Goal: Check status: Check status

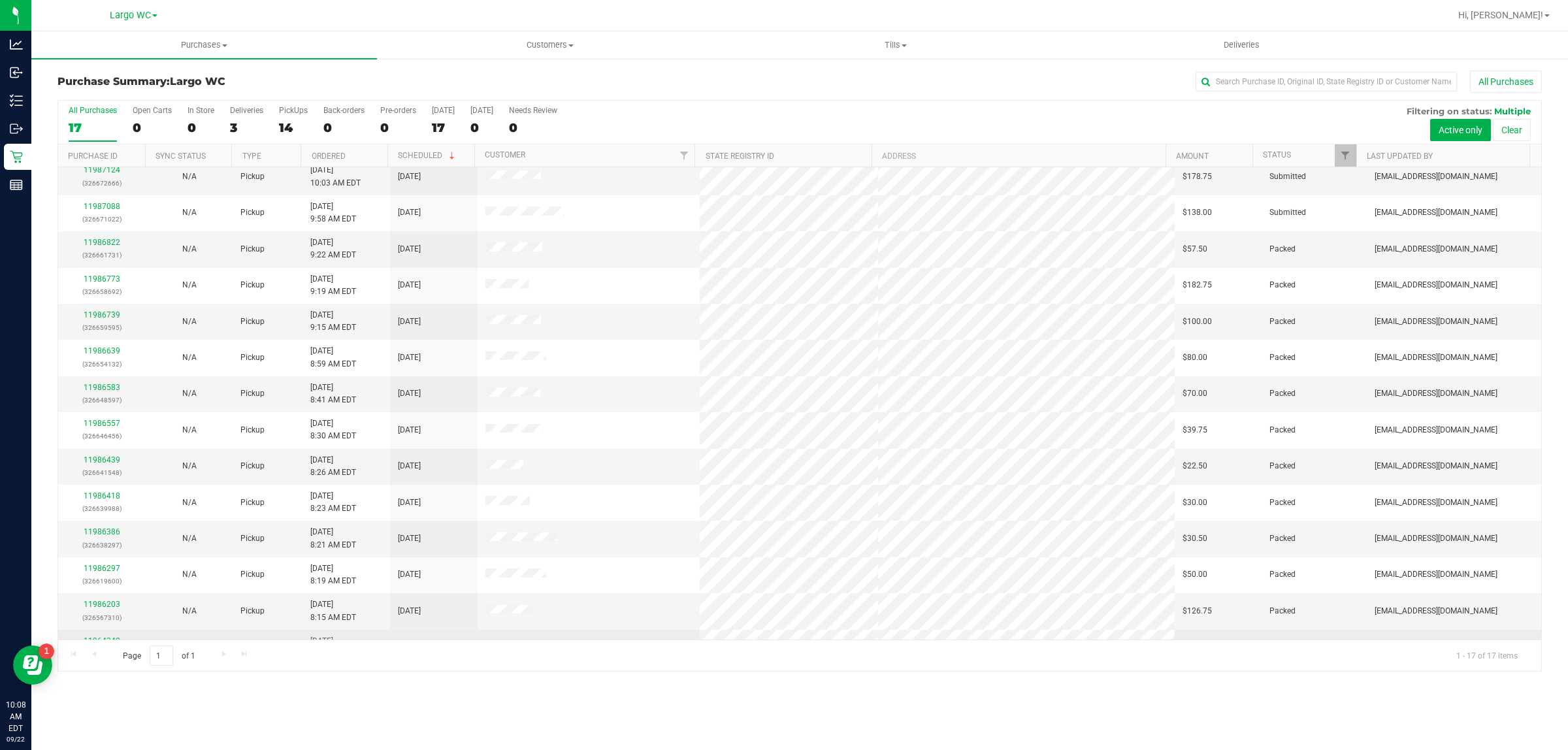
scroll to position [144, 0]
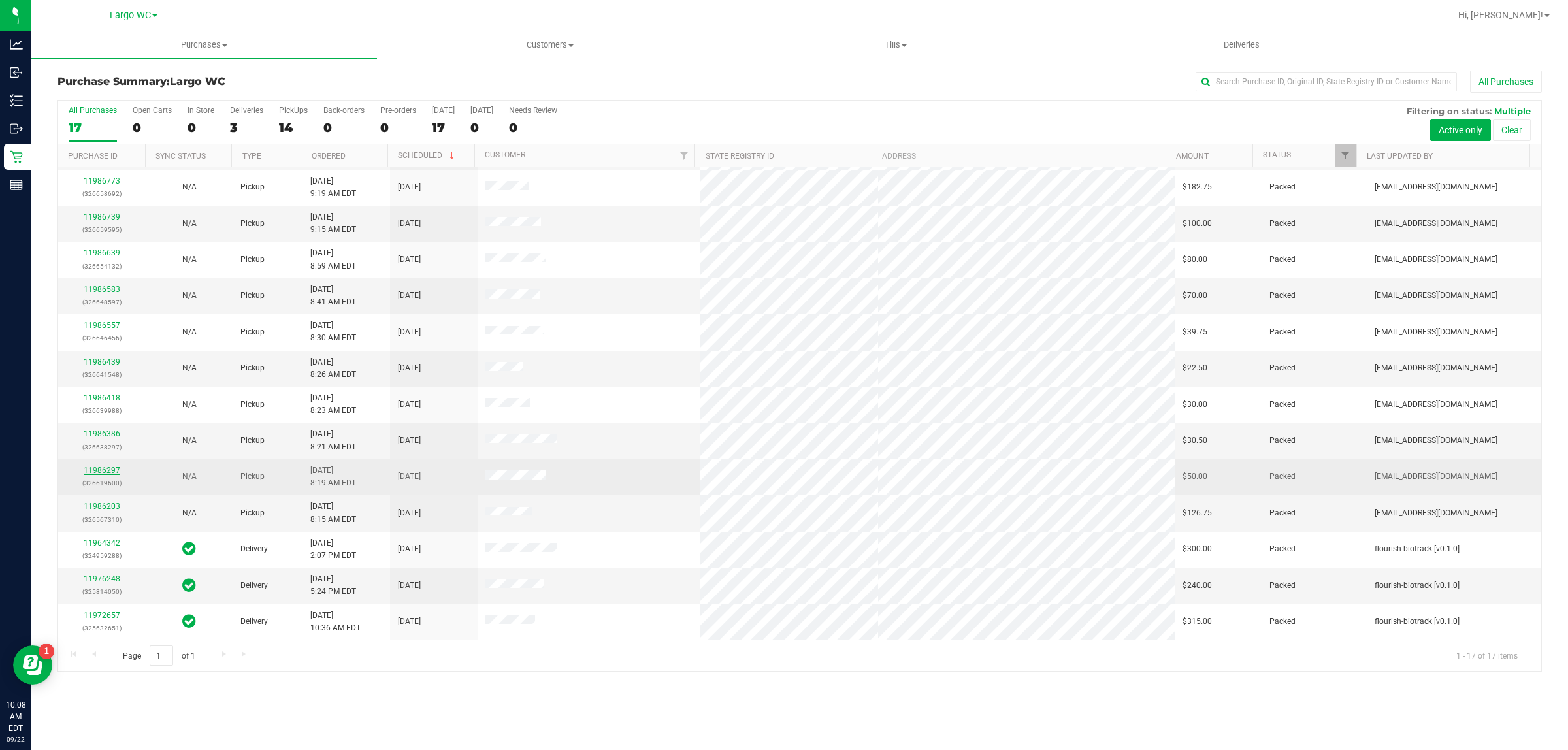
click at [98, 471] on link "11986297" at bounding box center [102, 470] width 37 height 9
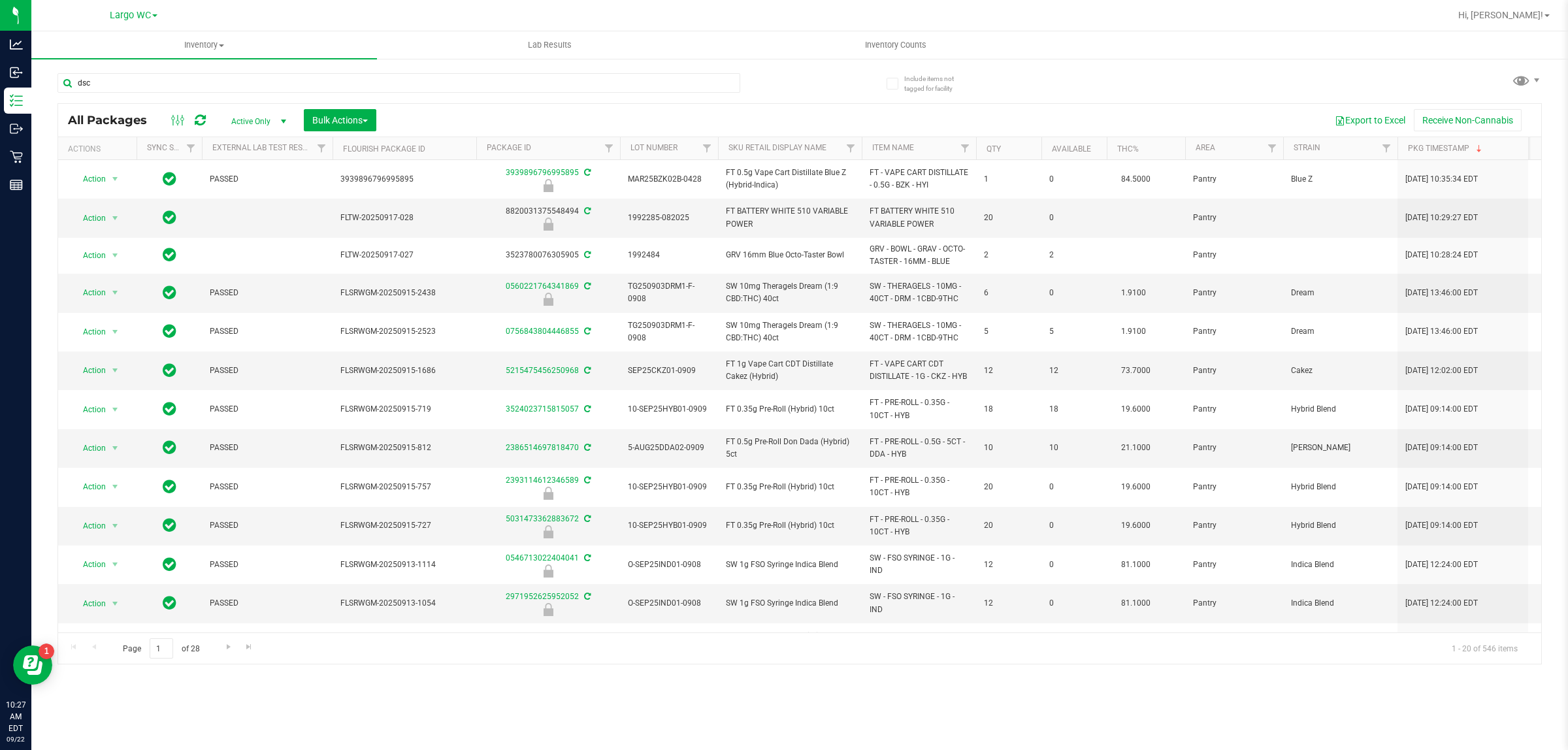
type input "dsc"
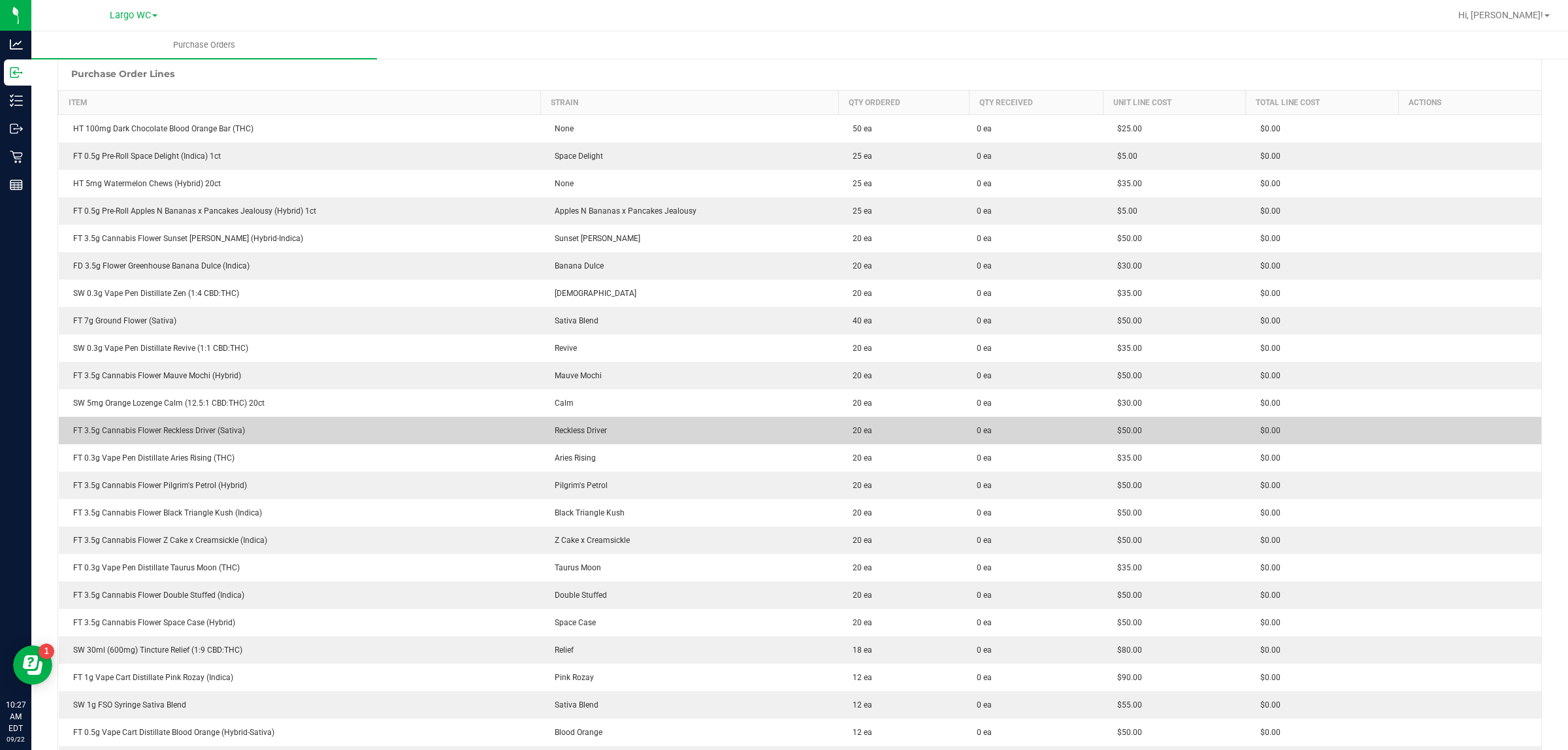
scroll to position [163, 0]
